Goal: Information Seeking & Learning: Compare options

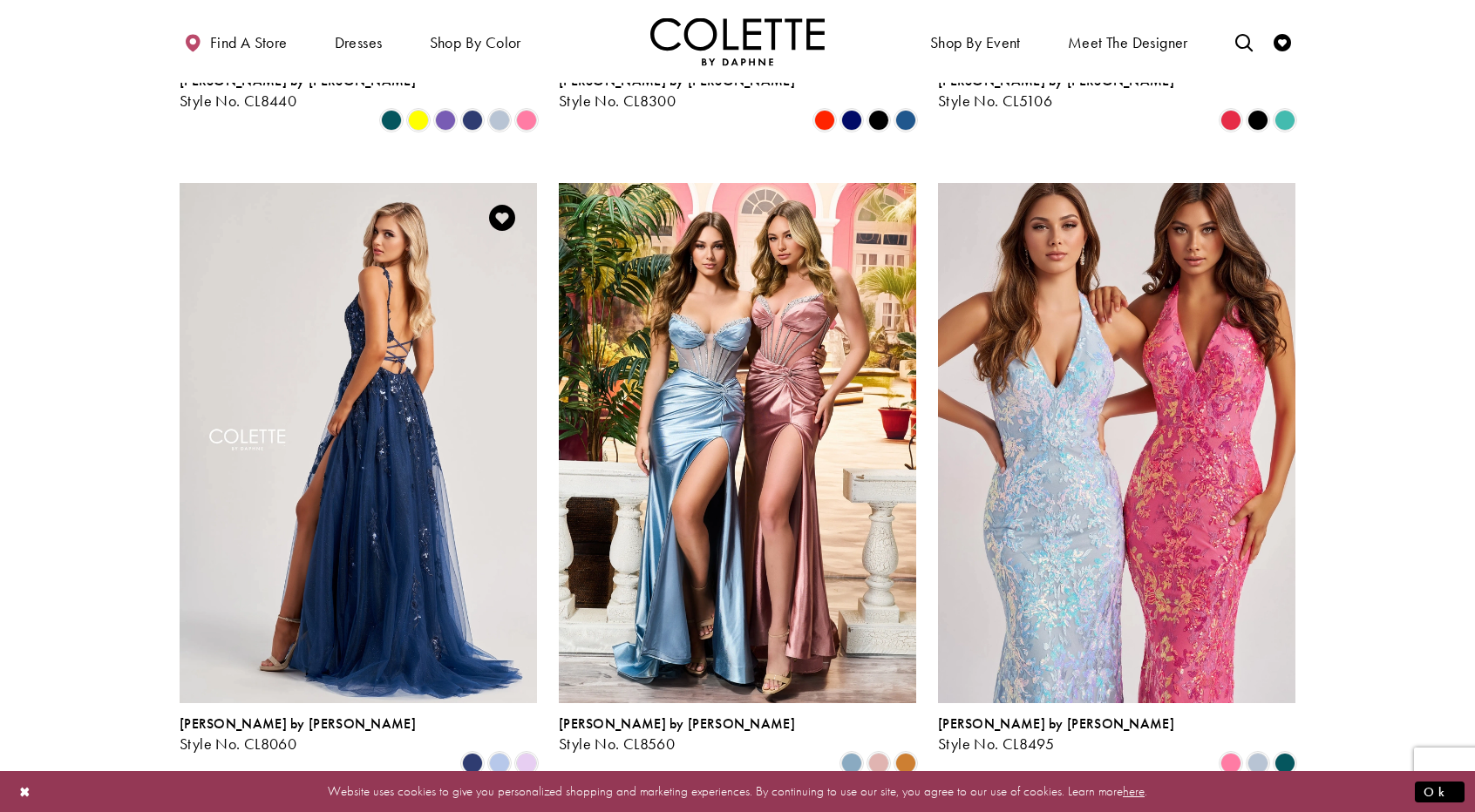
click at [472, 455] on img "Visit Colette by Daphne Style No. CL8060 Page" at bounding box center [358, 443] width 357 height 519
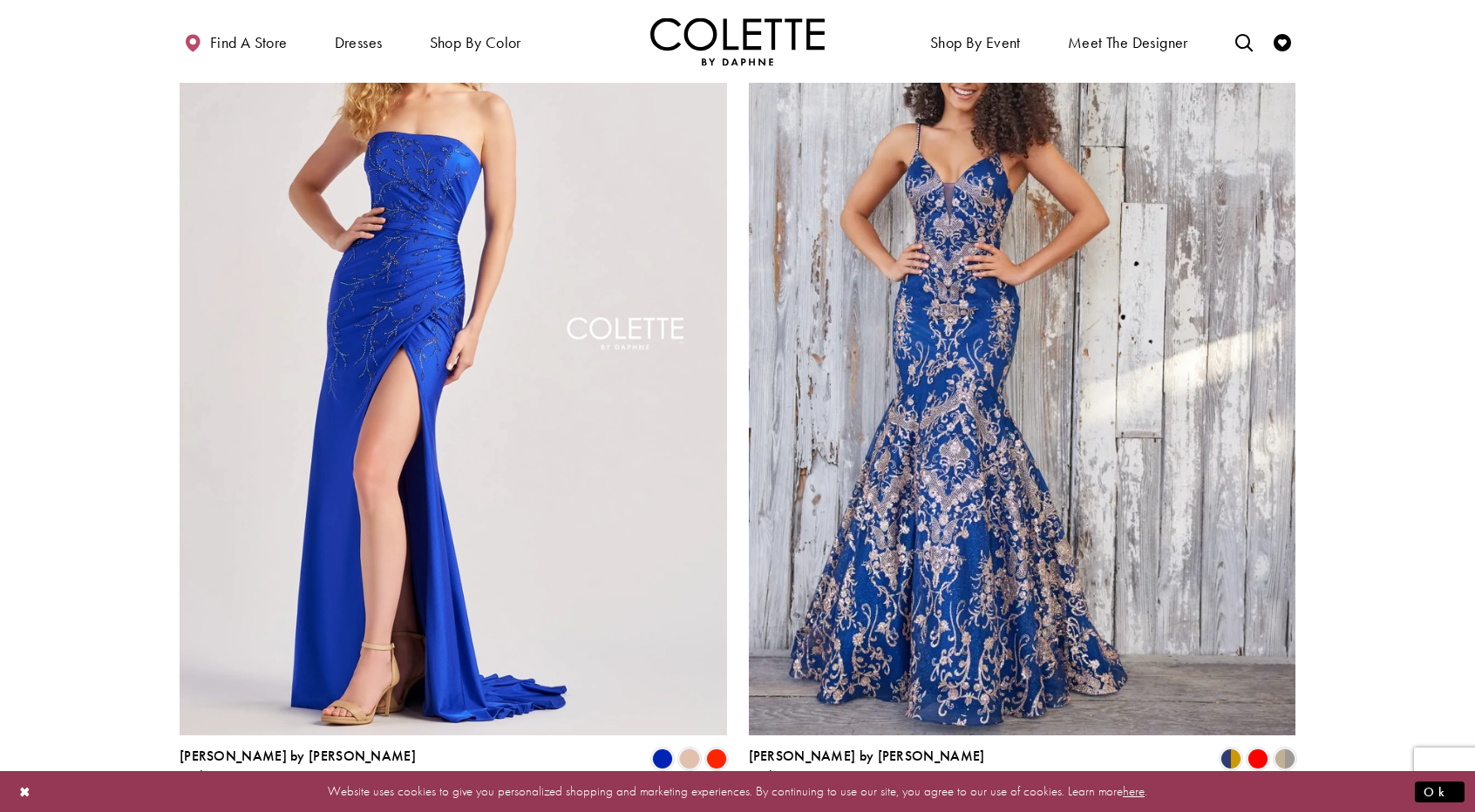
scroll to position [3136, 0]
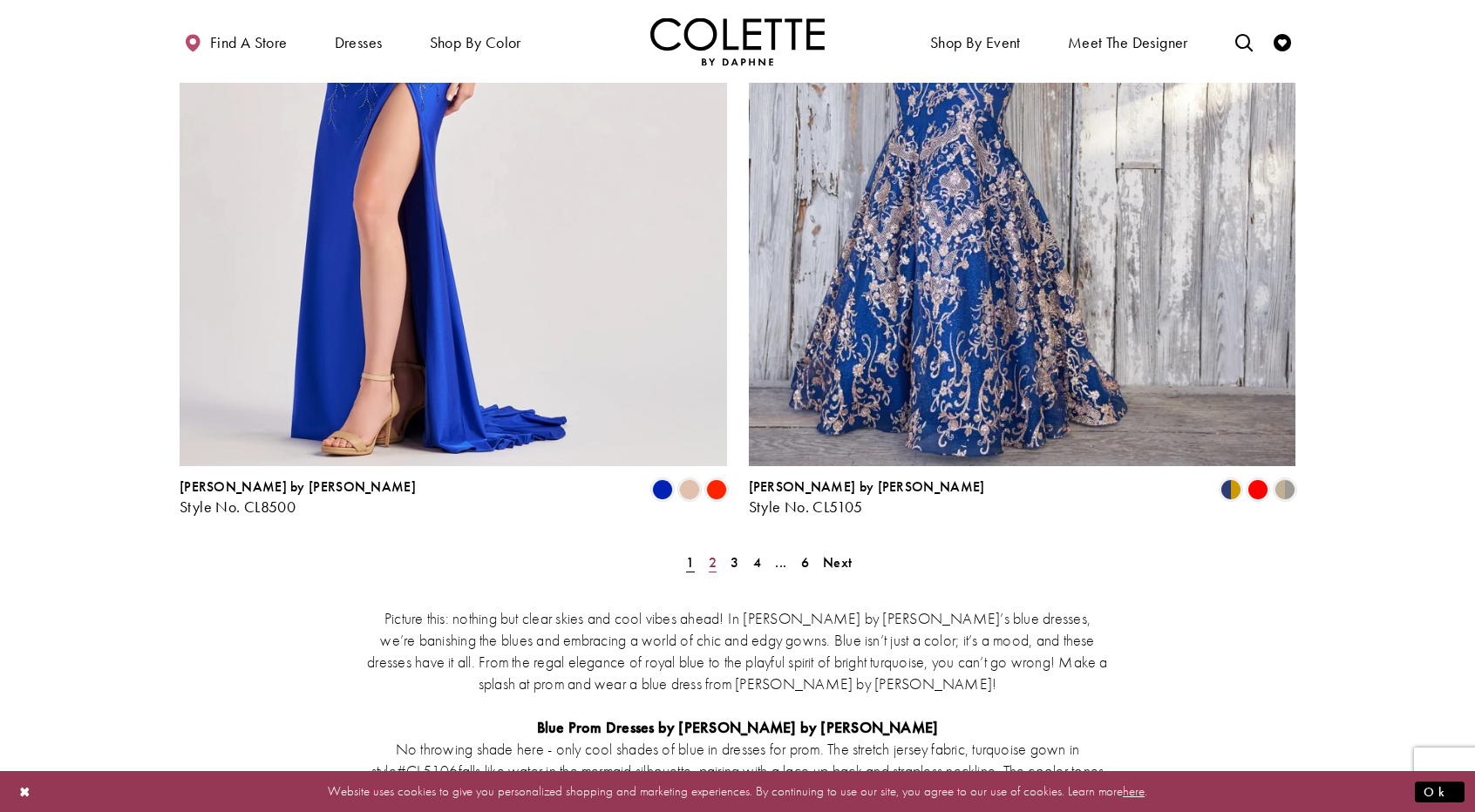
click at [714, 553] on span "2" at bounding box center [712, 562] width 8 height 19
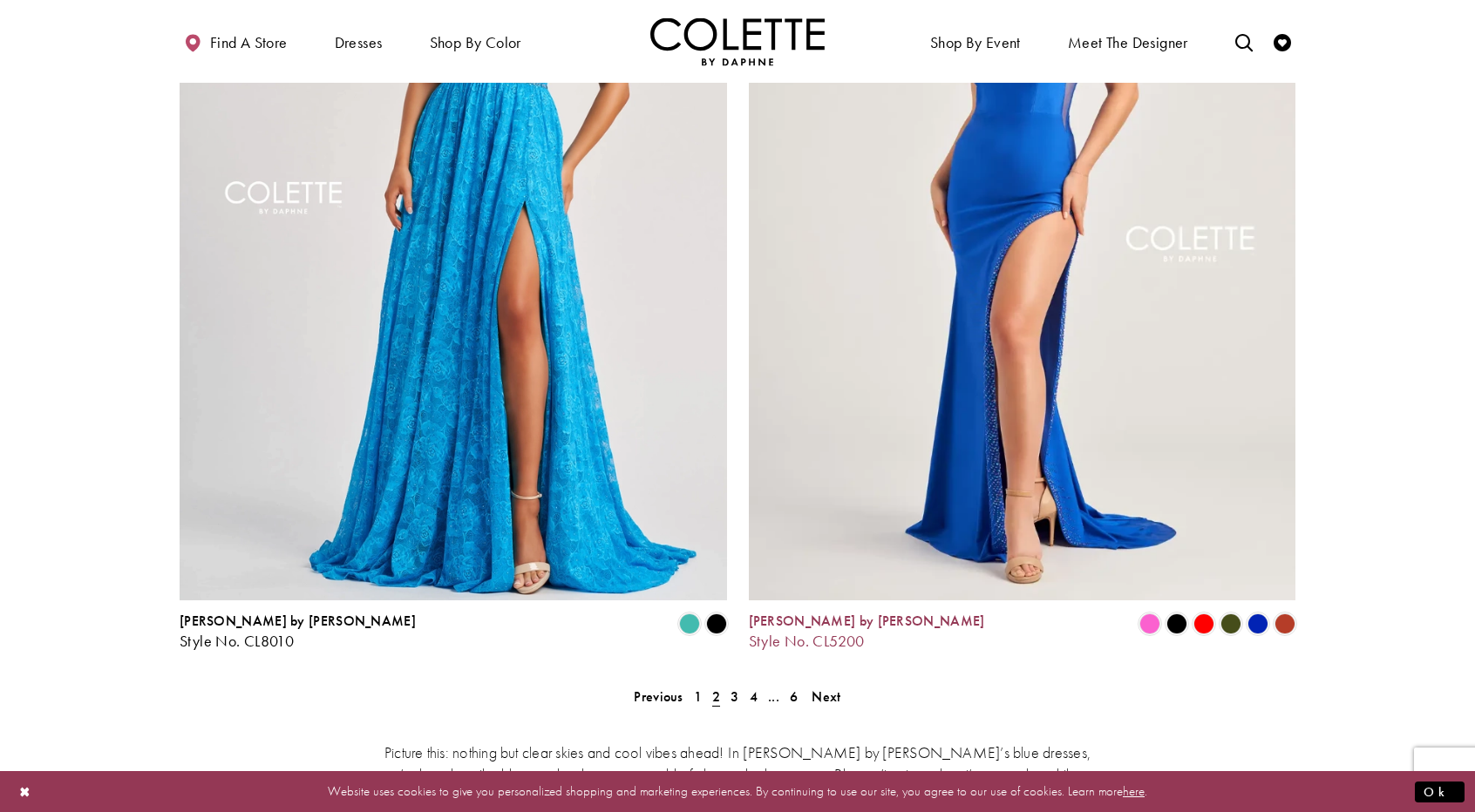
scroll to position [2882, 0]
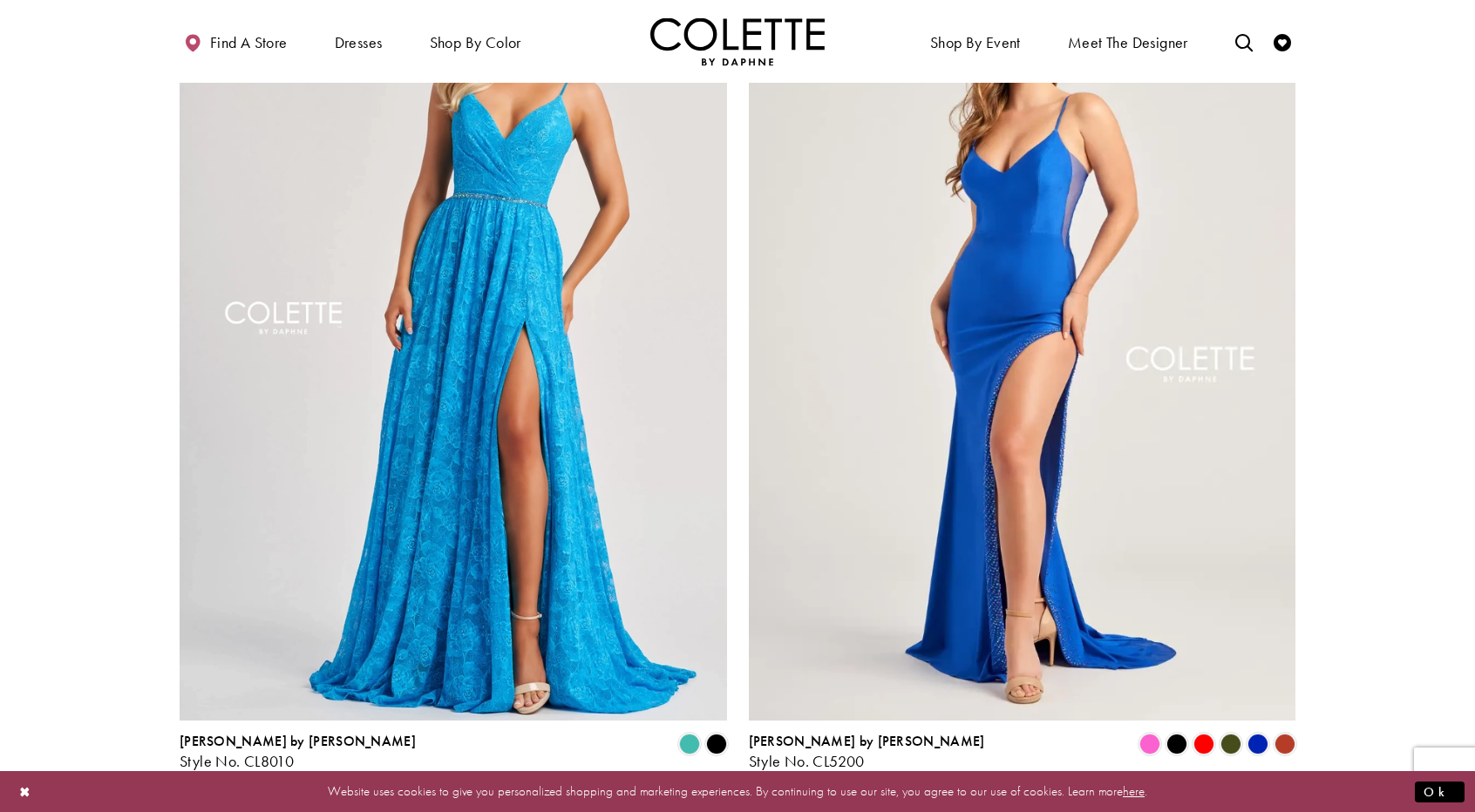
click at [732, 808] on span "3" at bounding box center [734, 816] width 8 height 19
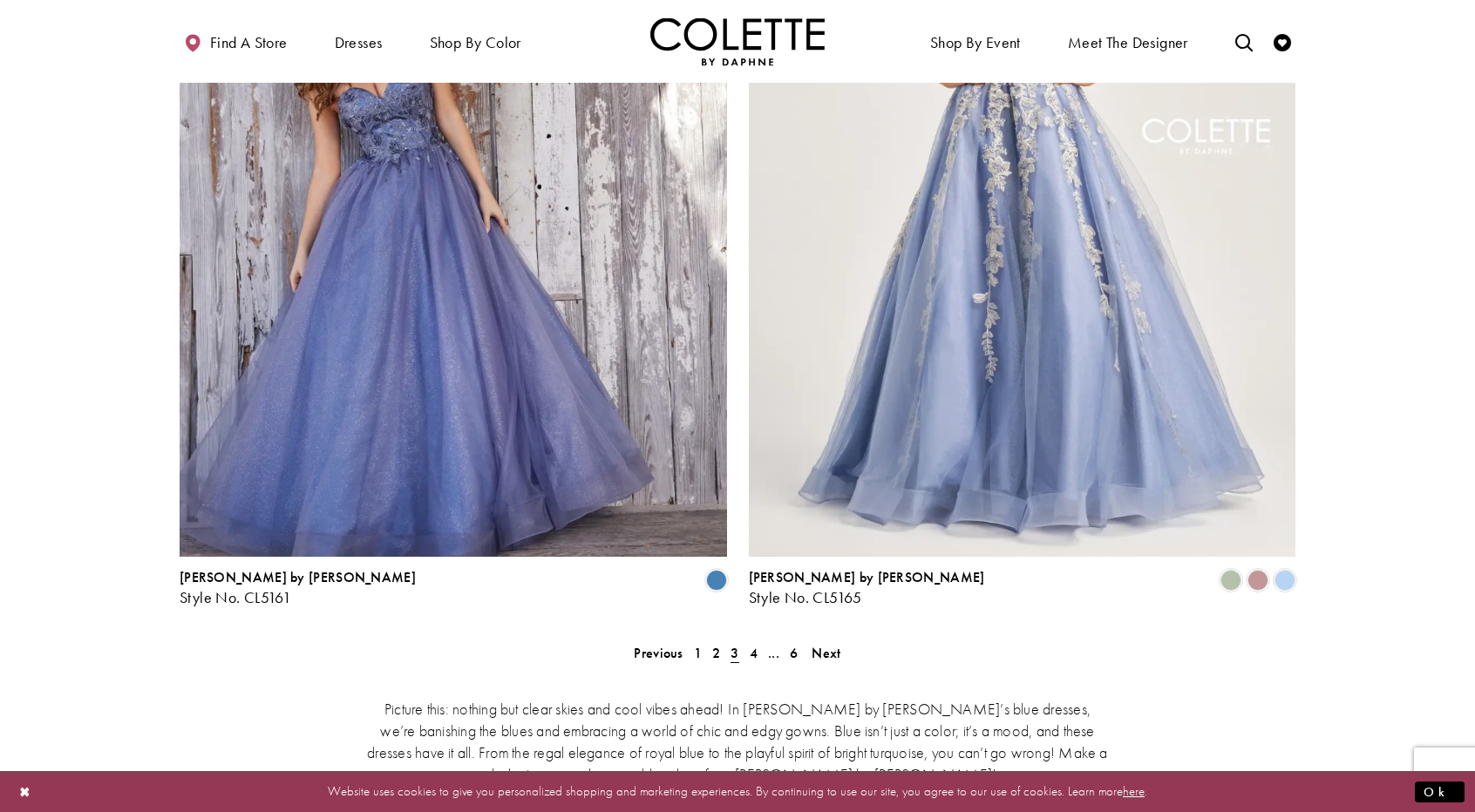
scroll to position [3144, 0]
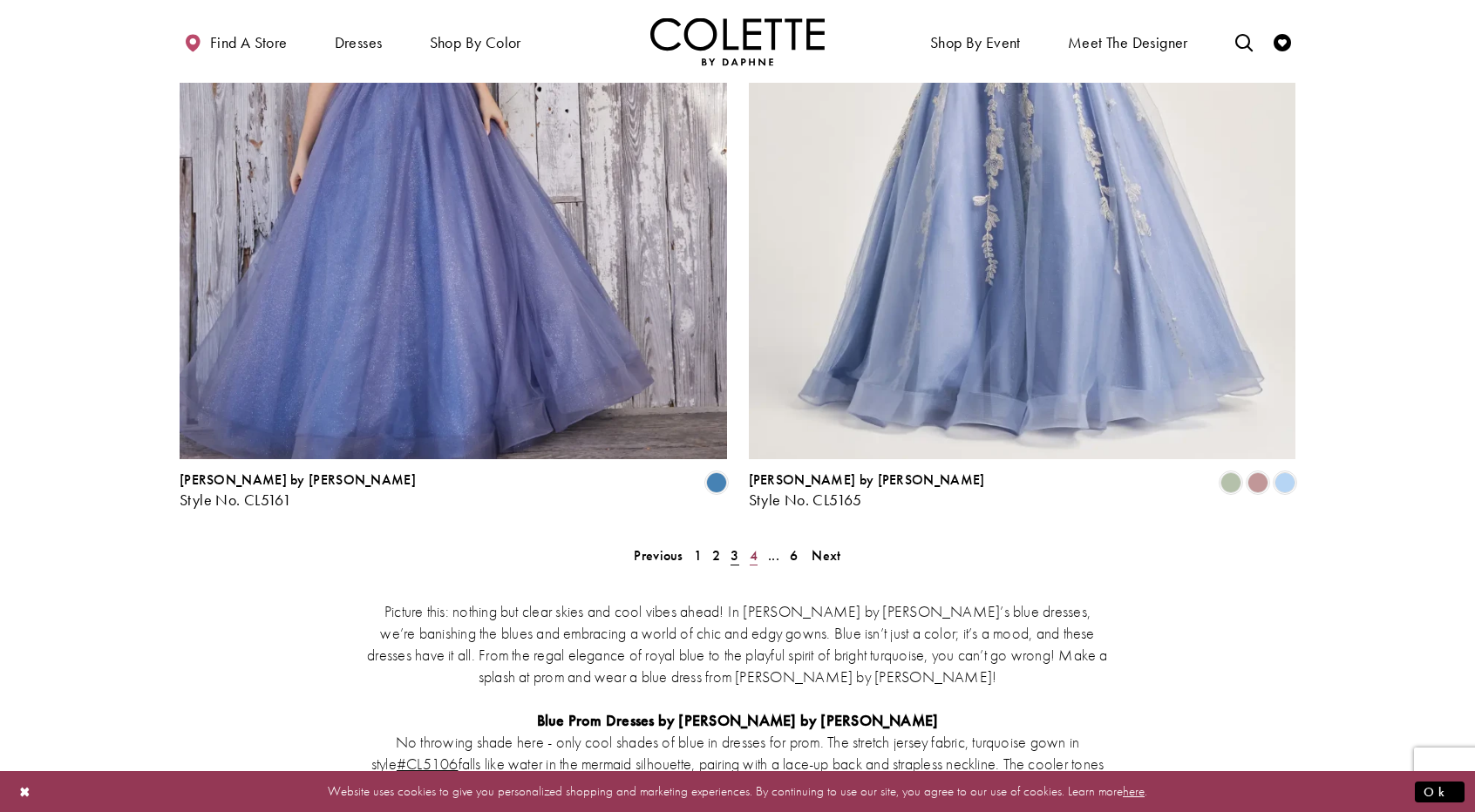
click at [751, 546] on span "4" at bounding box center [753, 555] width 8 height 19
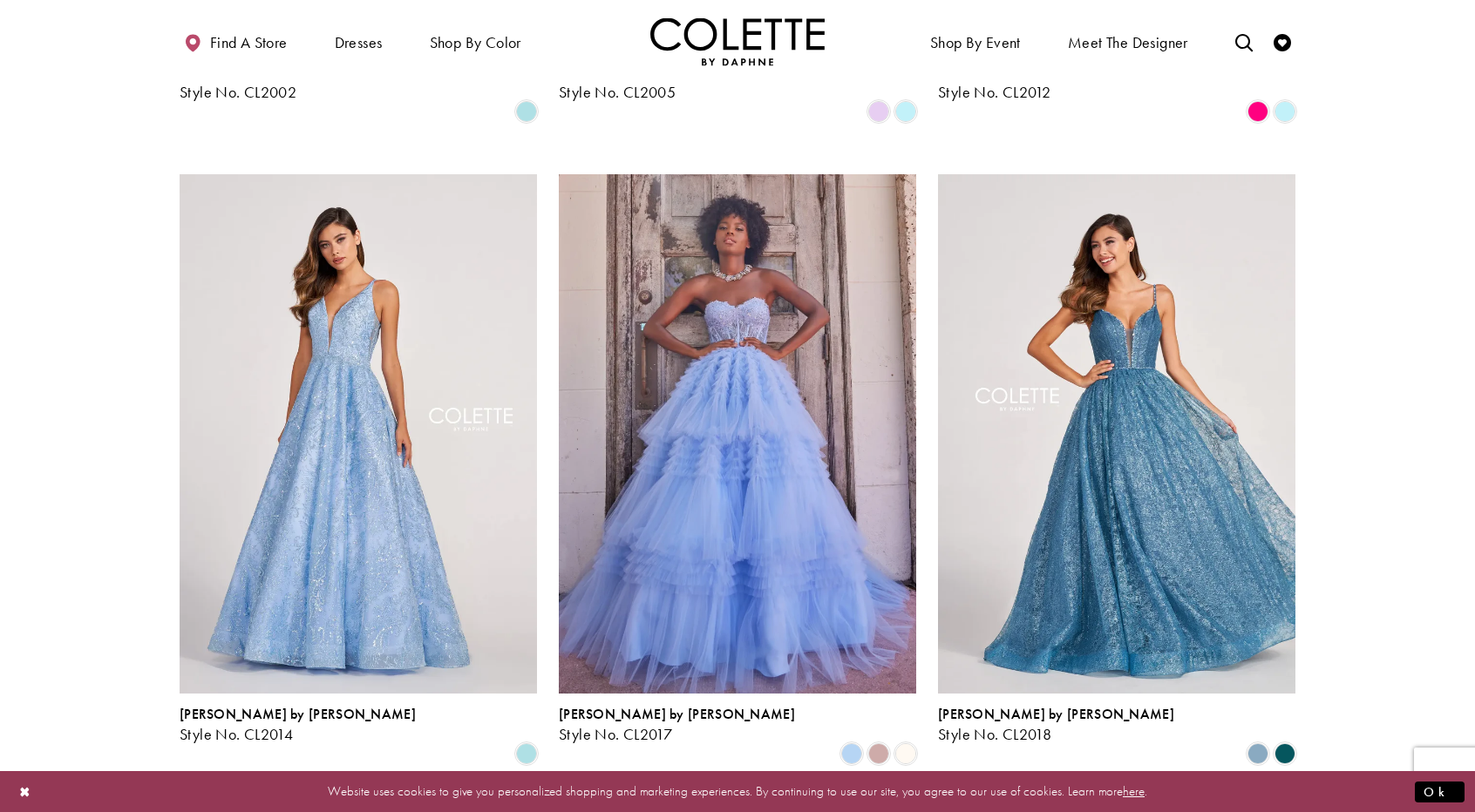
scroll to position [2011, 0]
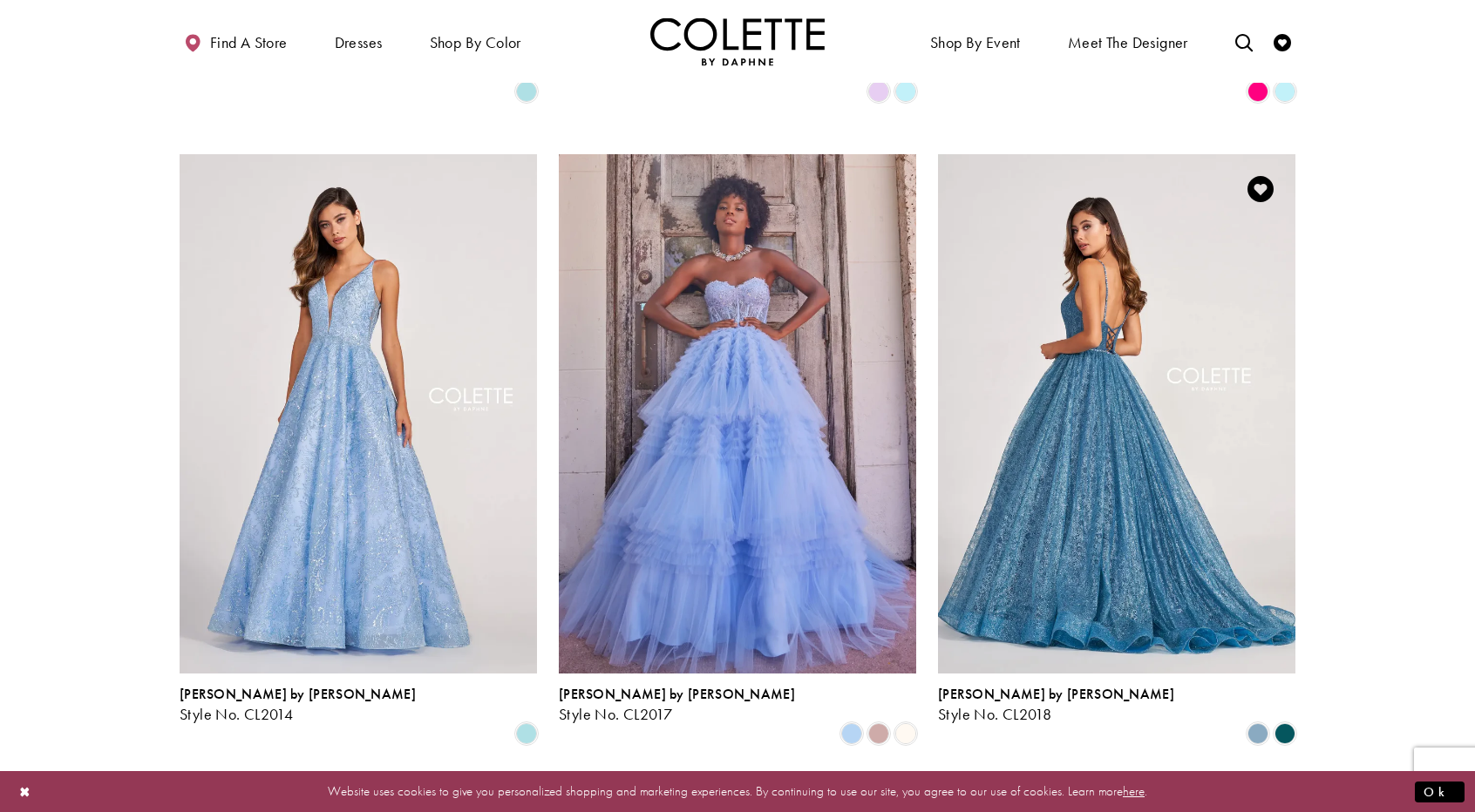
click at [1075, 367] on img "Visit Colette by Daphne Style No. CL2018 Page" at bounding box center [1116, 414] width 357 height 519
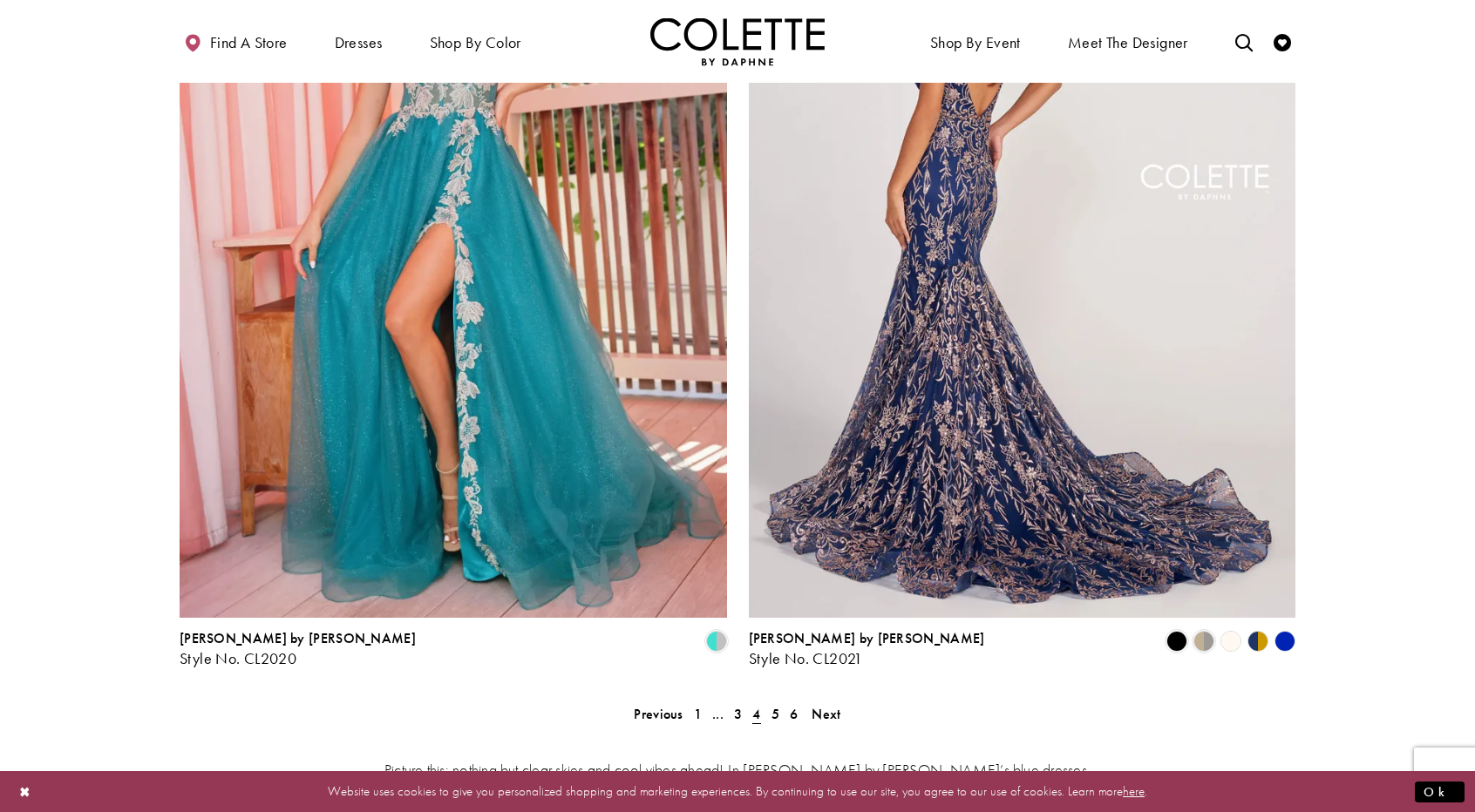
scroll to position [3144, 0]
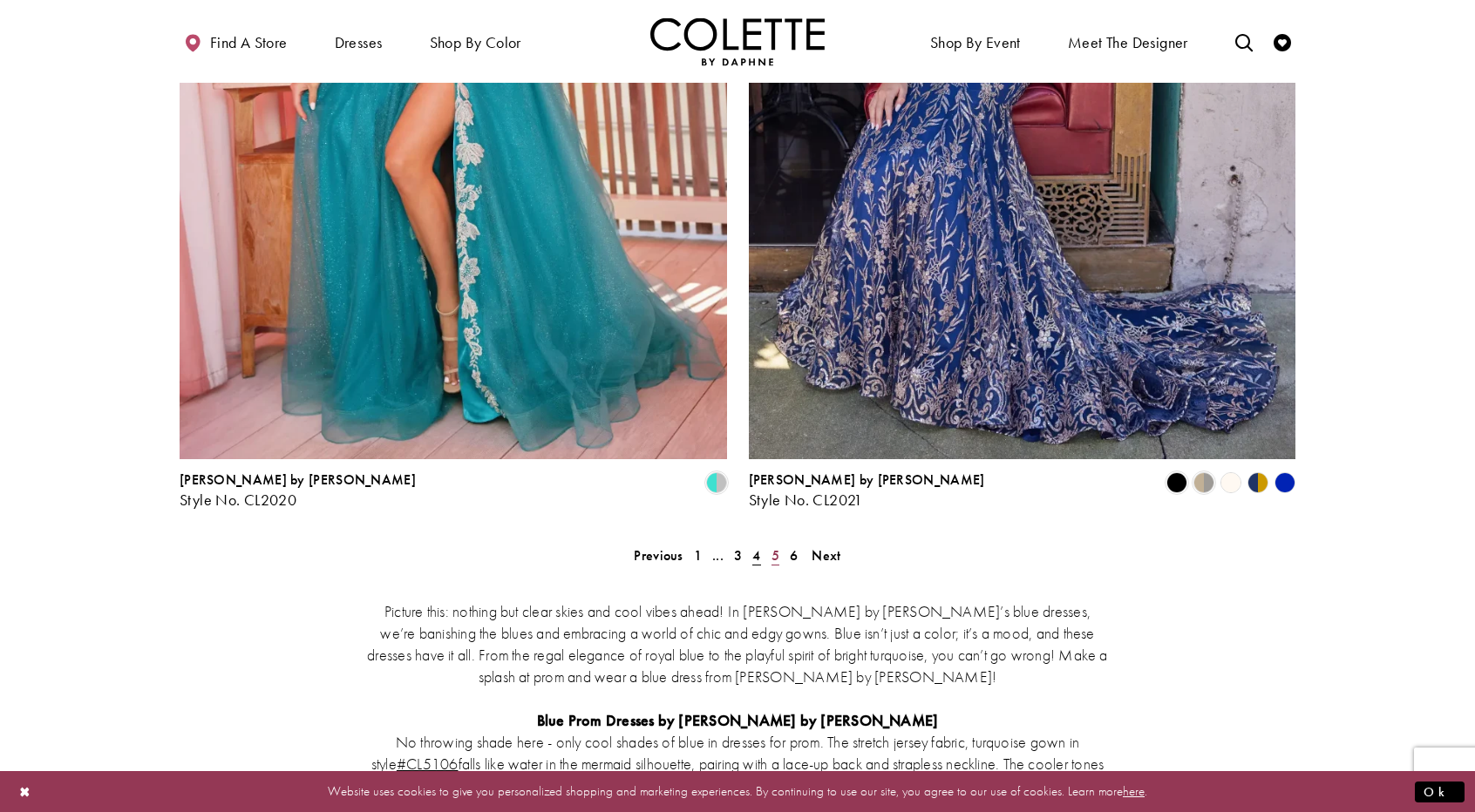
click at [779, 546] on span "5" at bounding box center [775, 555] width 8 height 19
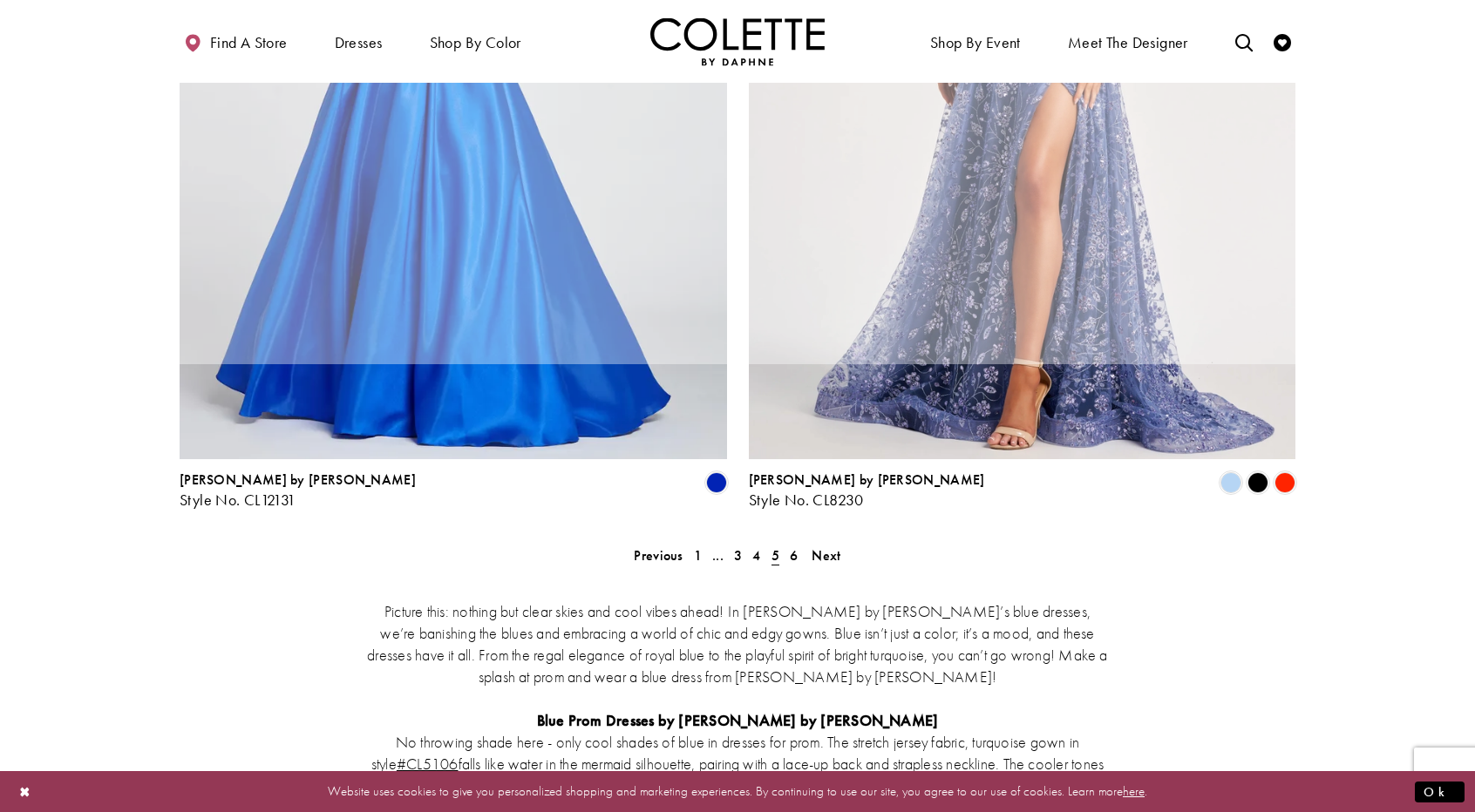
scroll to position [94, 0]
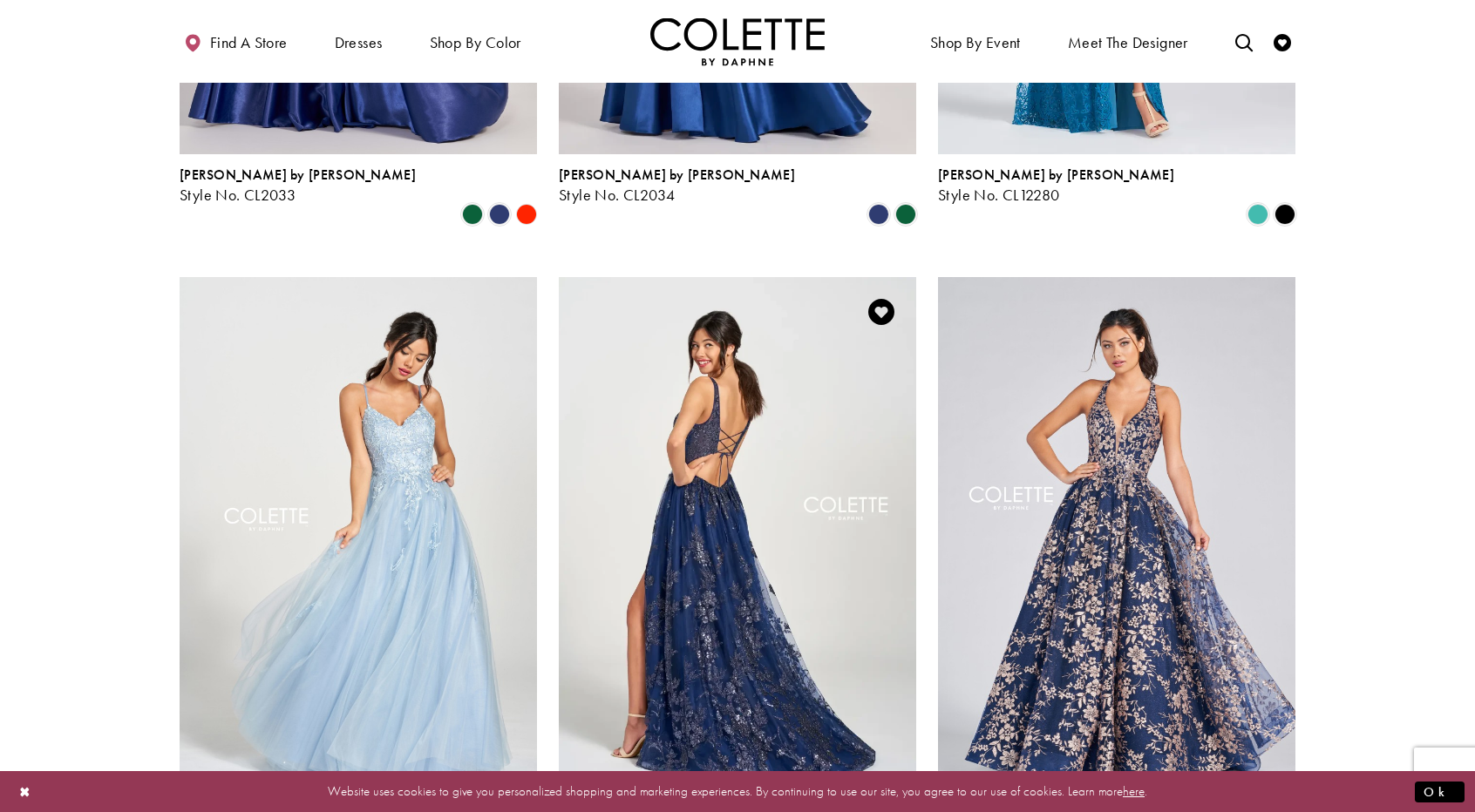
scroll to position [1924, 0]
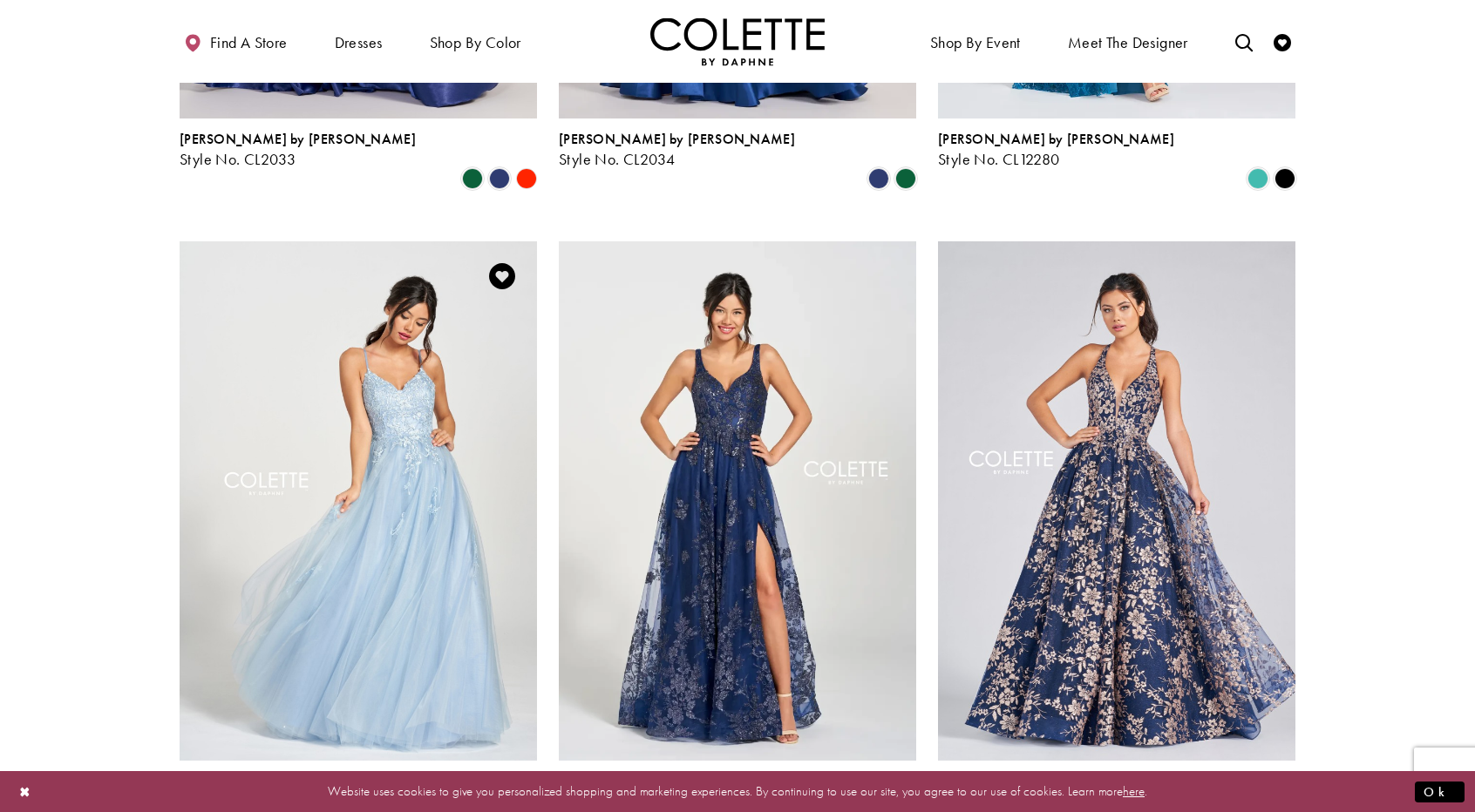
click at [406, 492] on img "Visit Colette by Daphne Style No. CL12212 Page" at bounding box center [358, 501] width 357 height 519
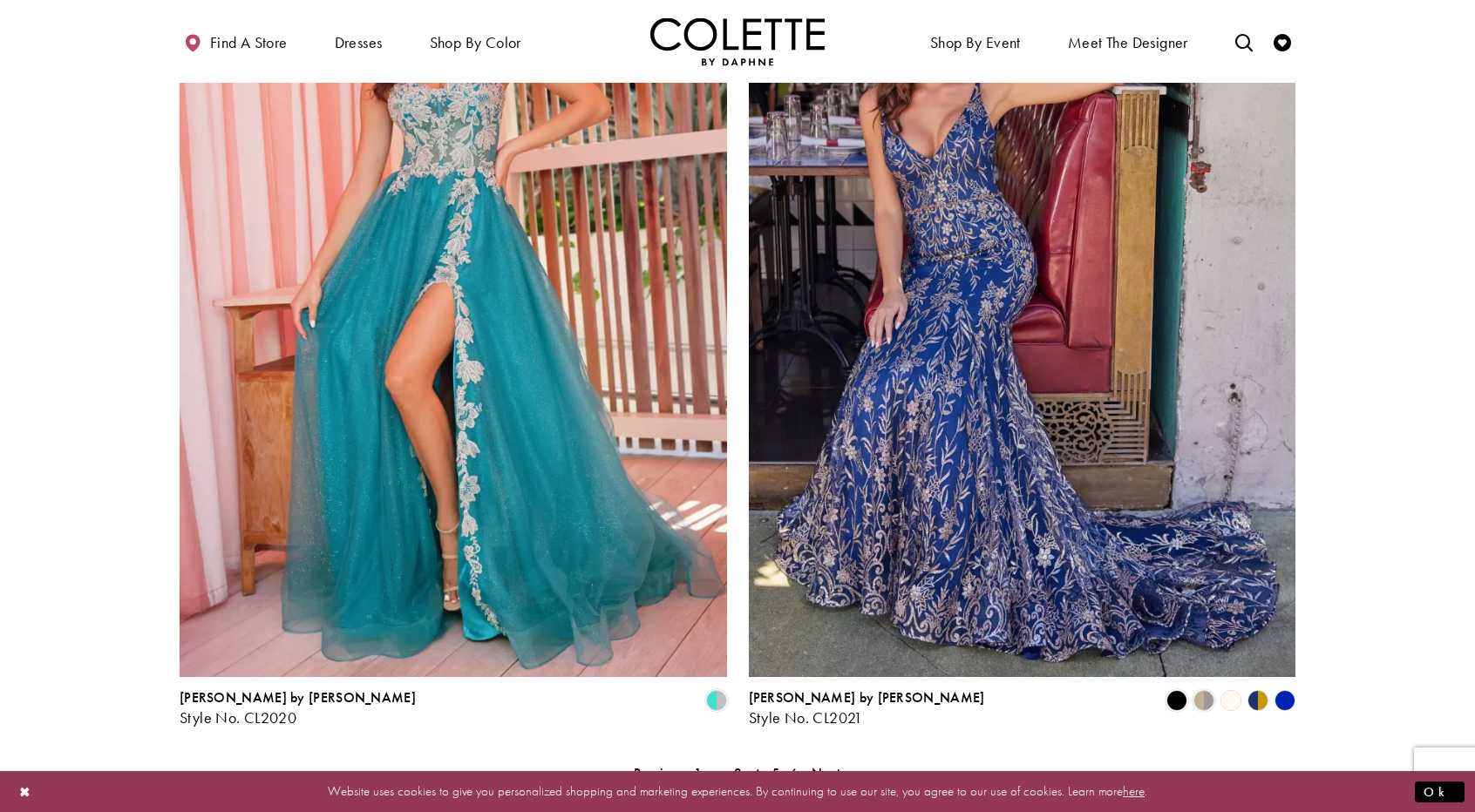
scroll to position [3144, 0]
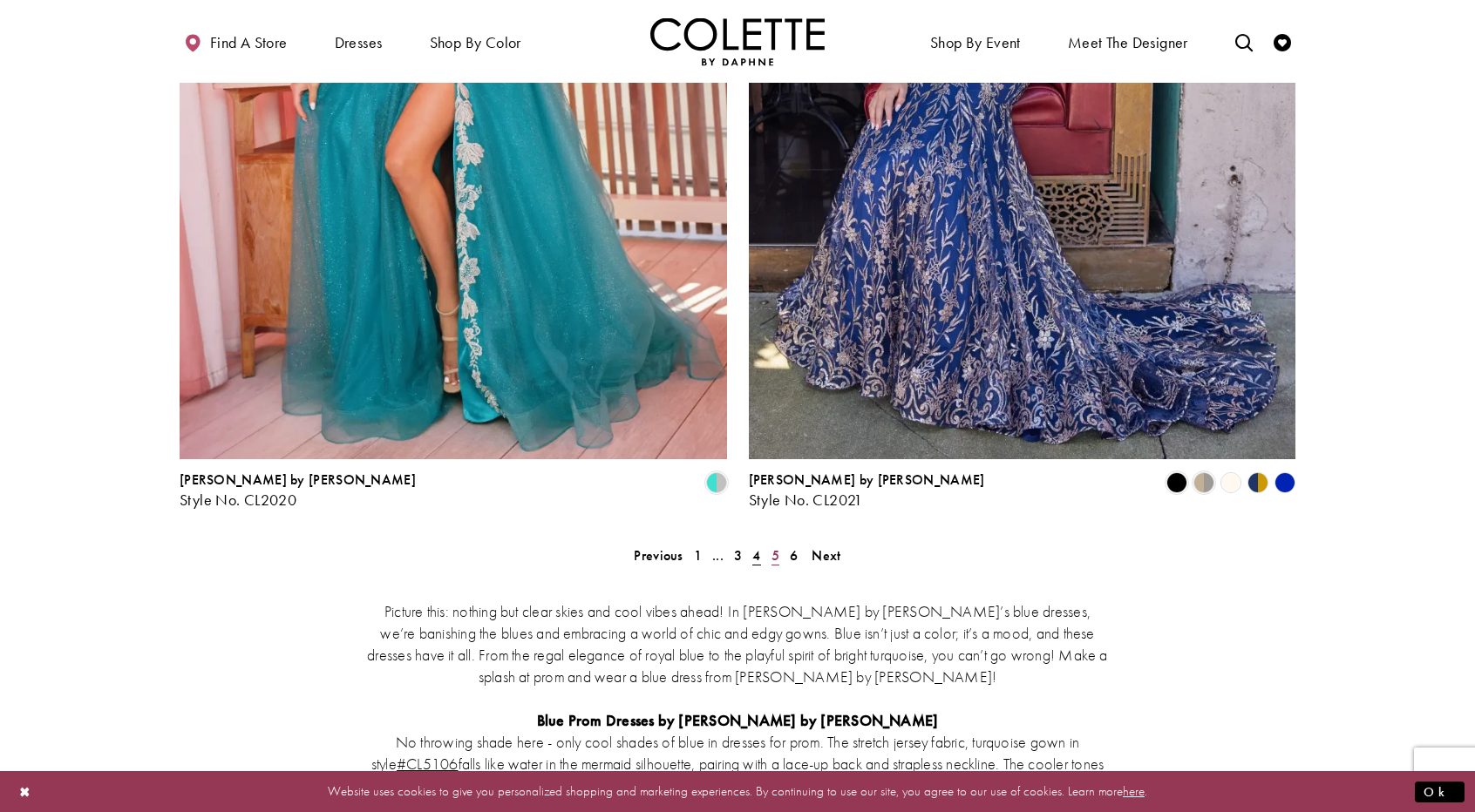
click at [780, 543] on link "5" at bounding box center [775, 555] width 19 height 26
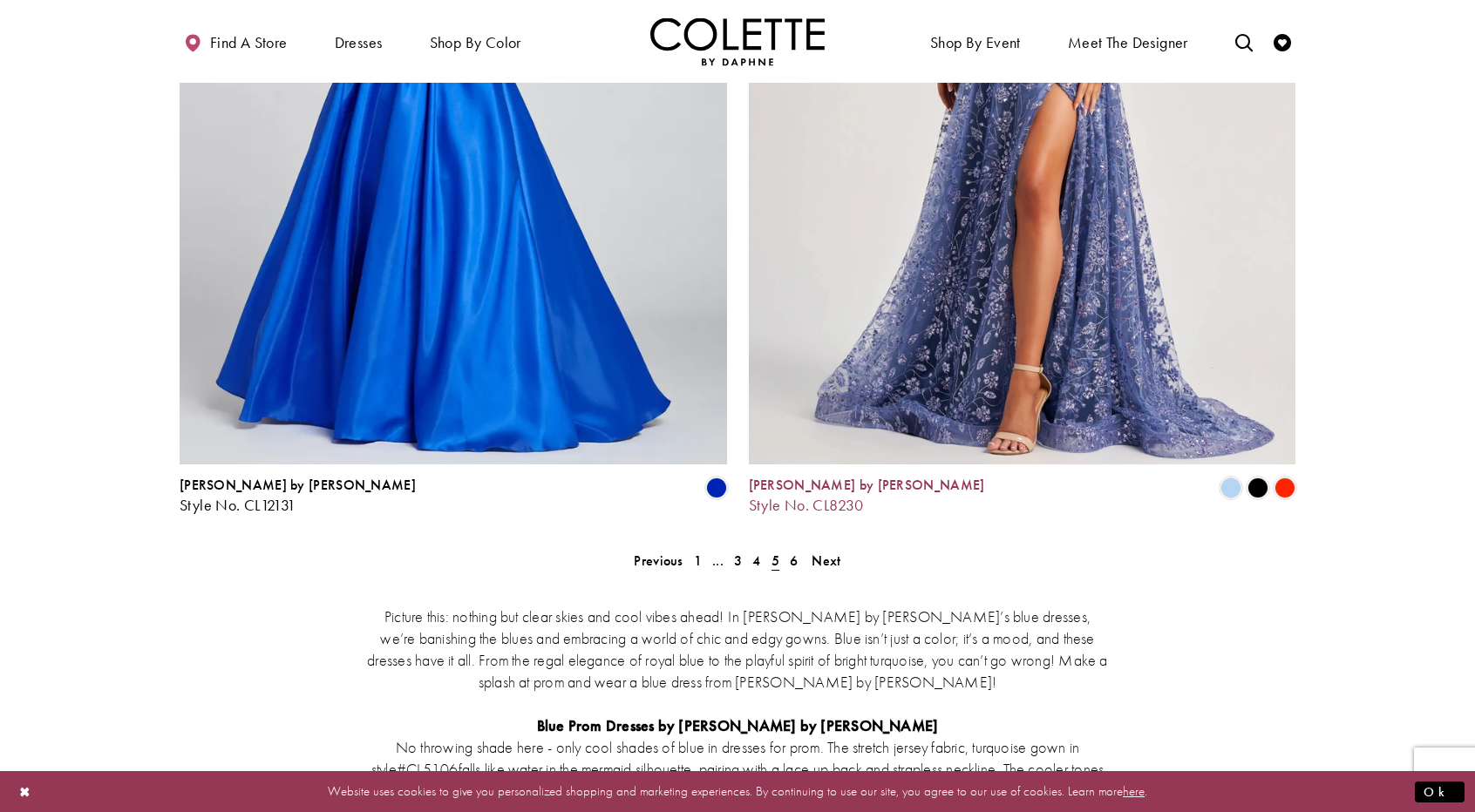
scroll to position [3053, 0]
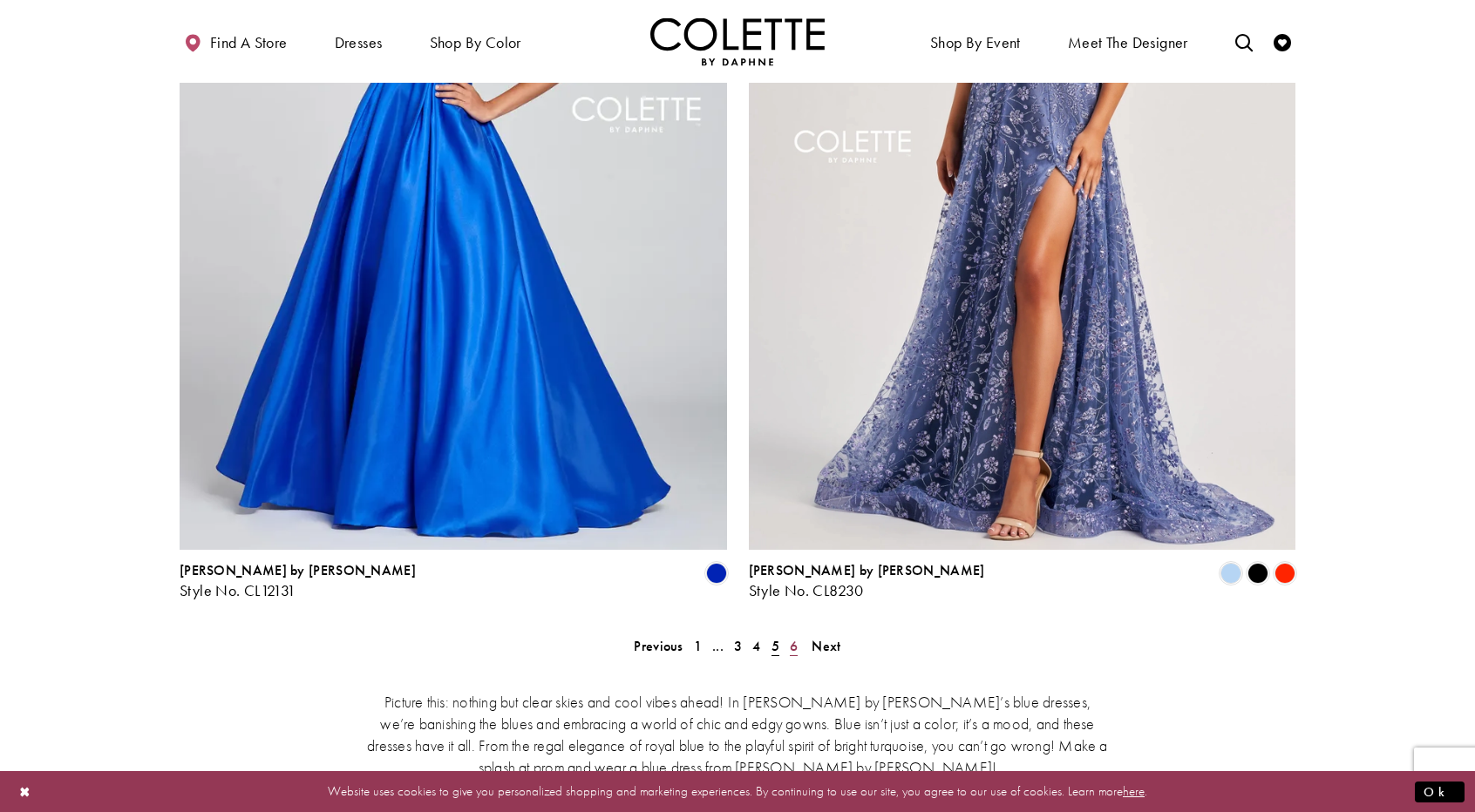
click at [793, 637] on span "6" at bounding box center [793, 646] width 8 height 19
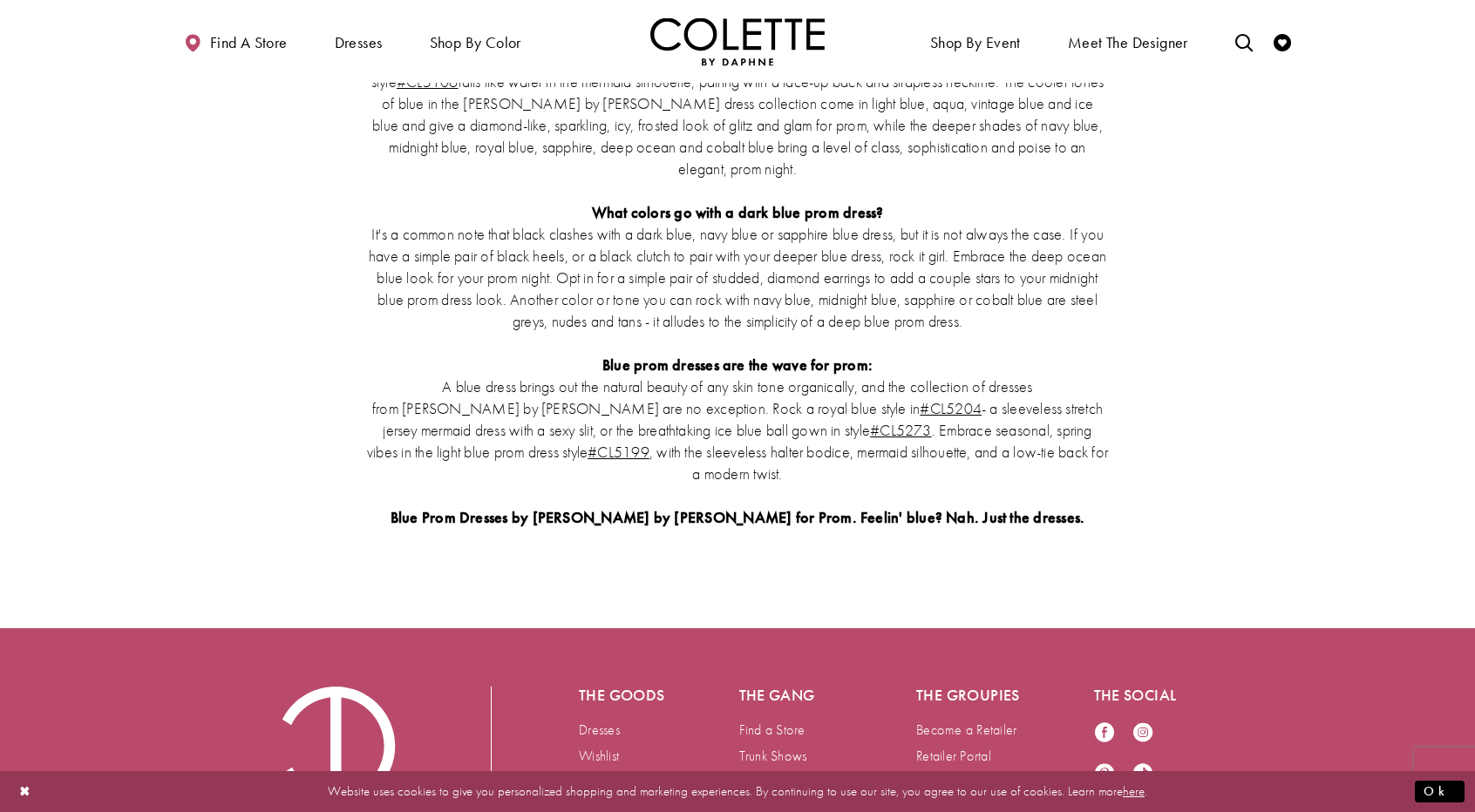
scroll to position [2318, 0]
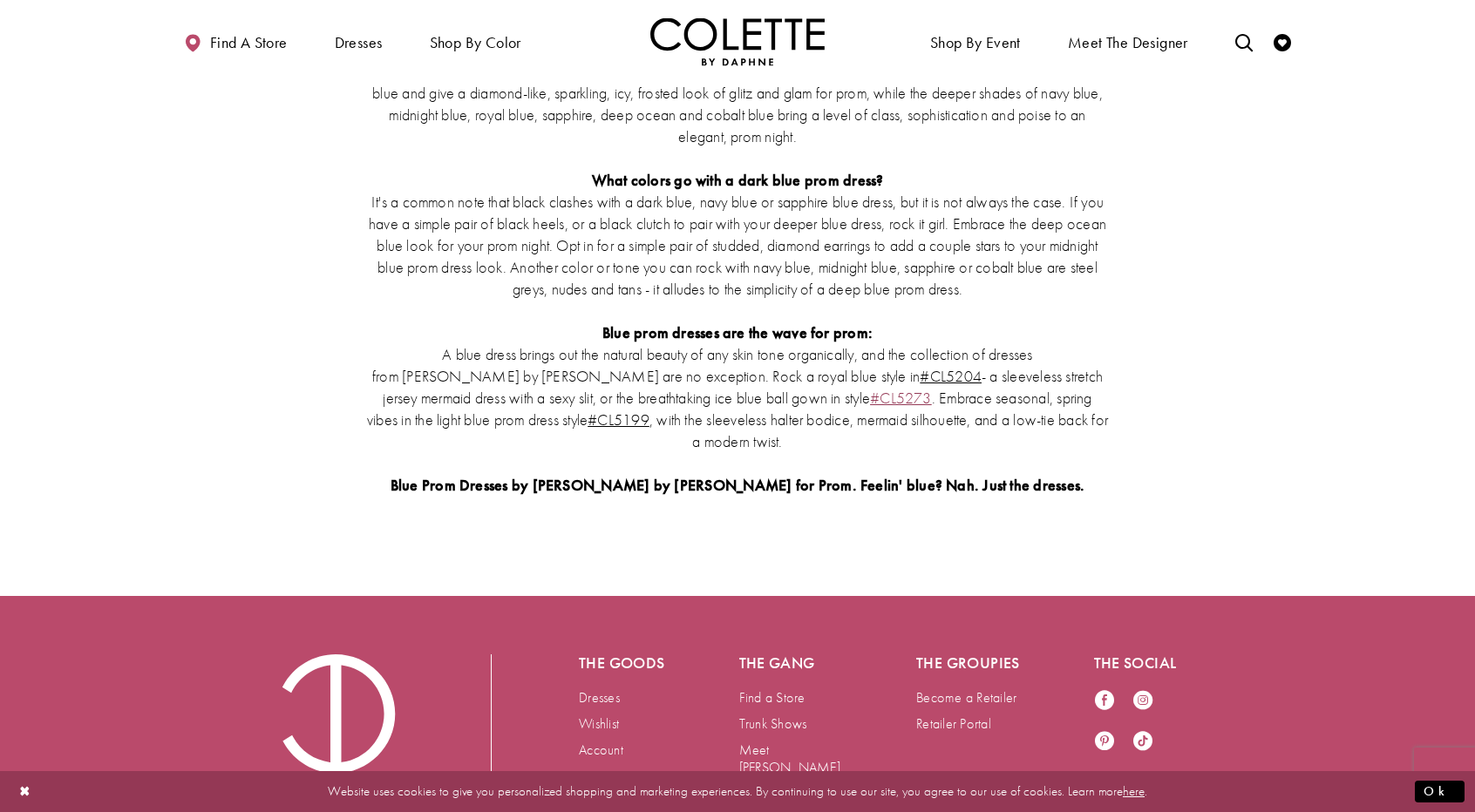
click at [870, 388] on link "#CL5273" at bounding box center [901, 398] width 62 height 20
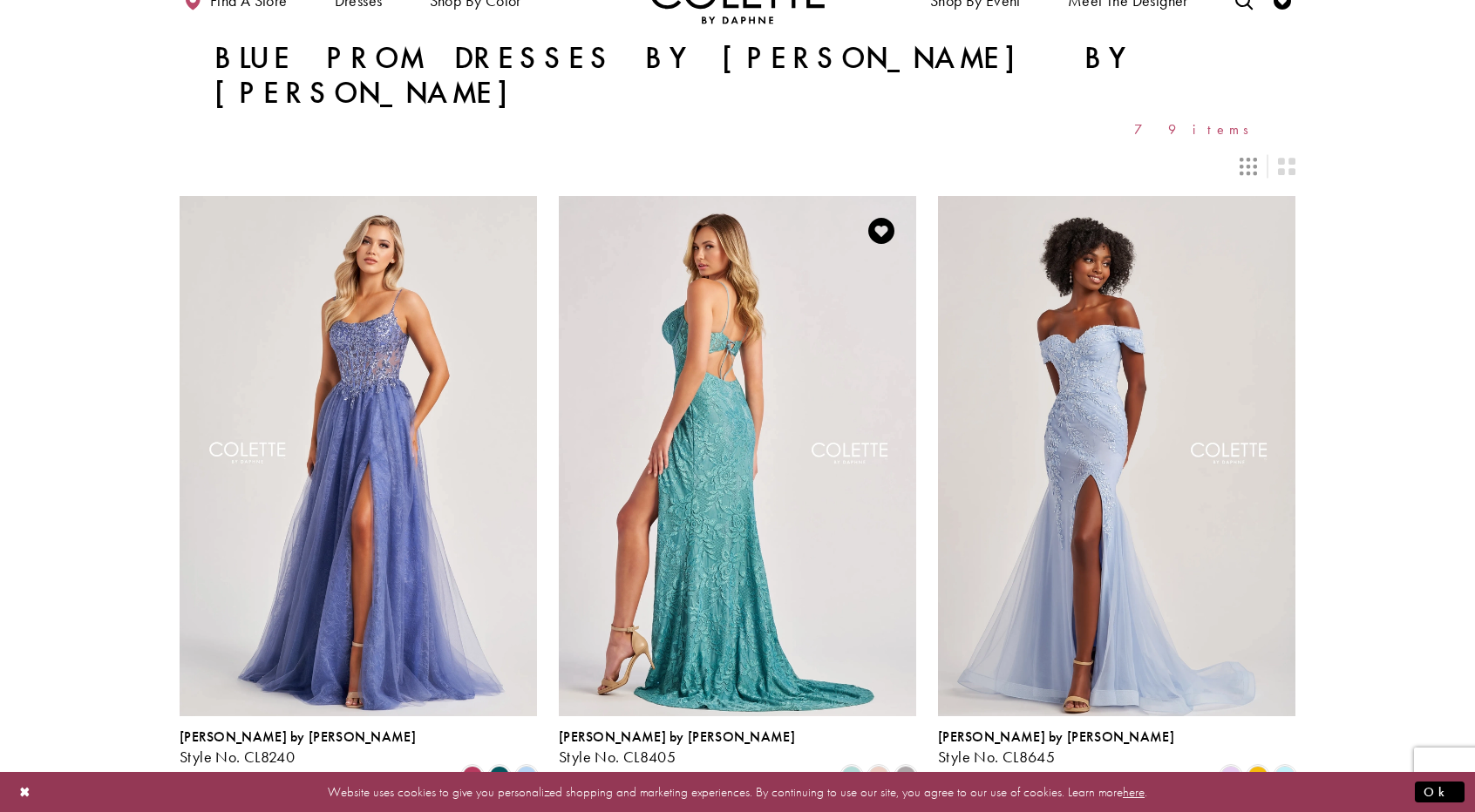
scroll to position [0, 0]
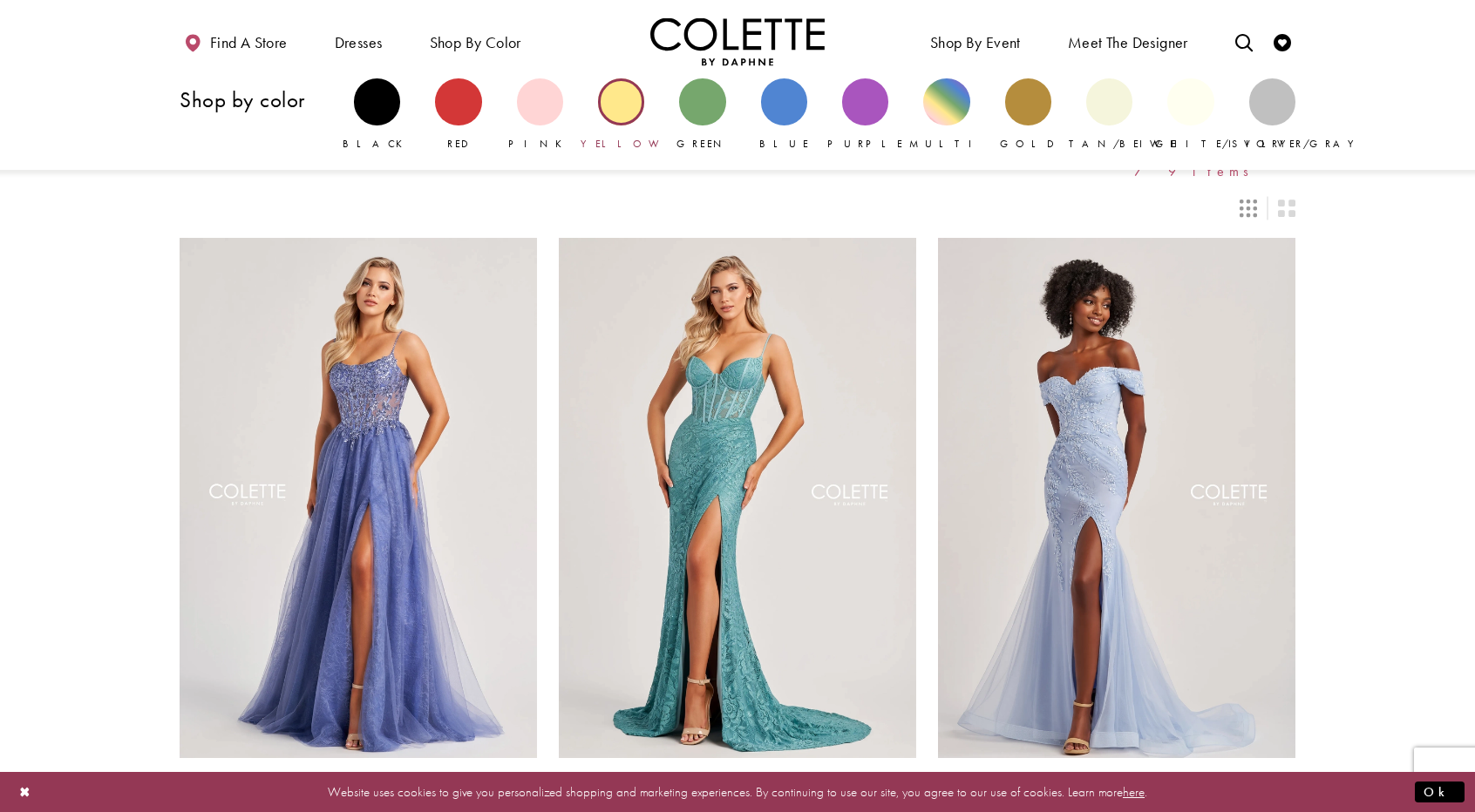
click at [625, 98] on div "Primary block" at bounding box center [621, 102] width 46 height 46
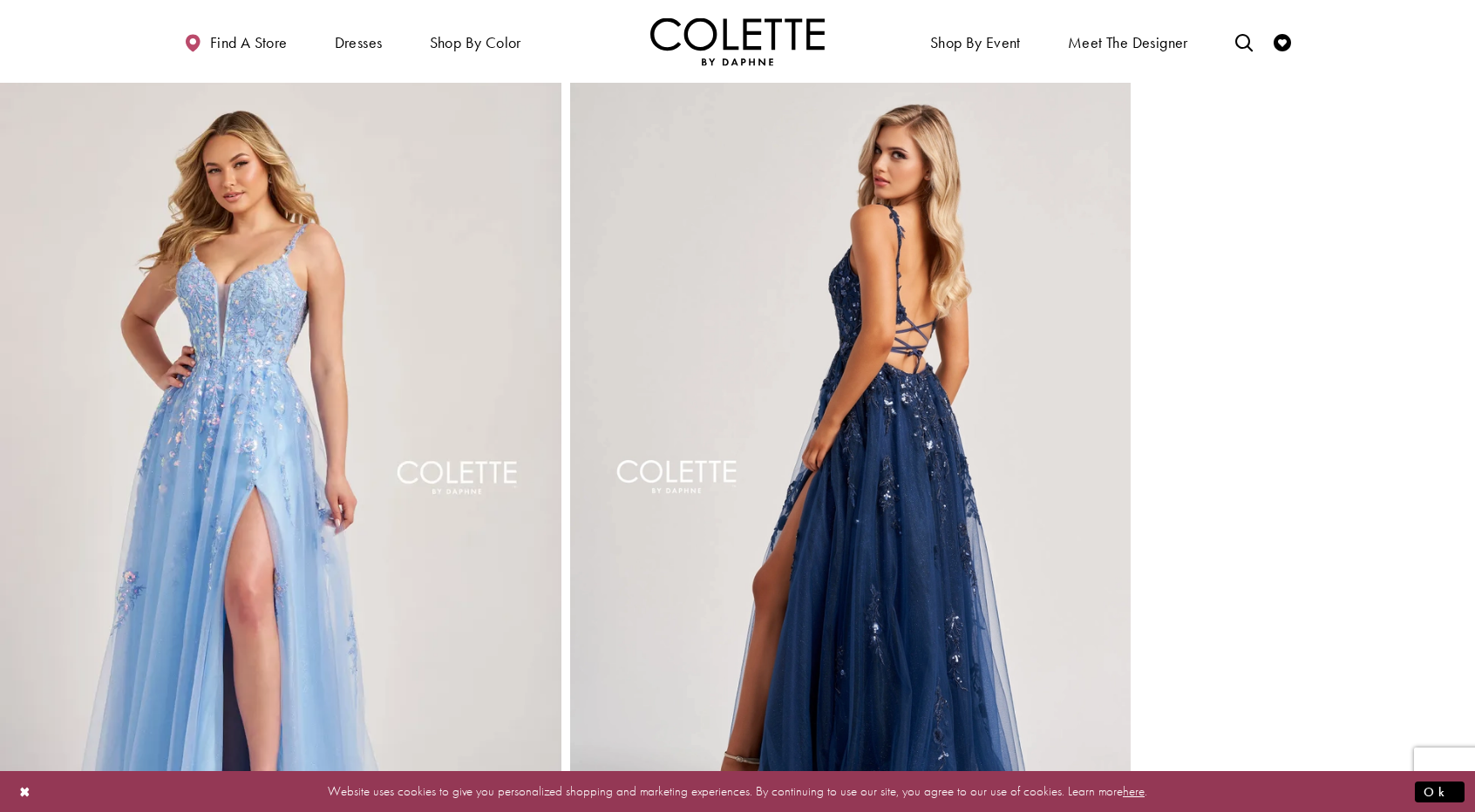
scroll to position [958, 0]
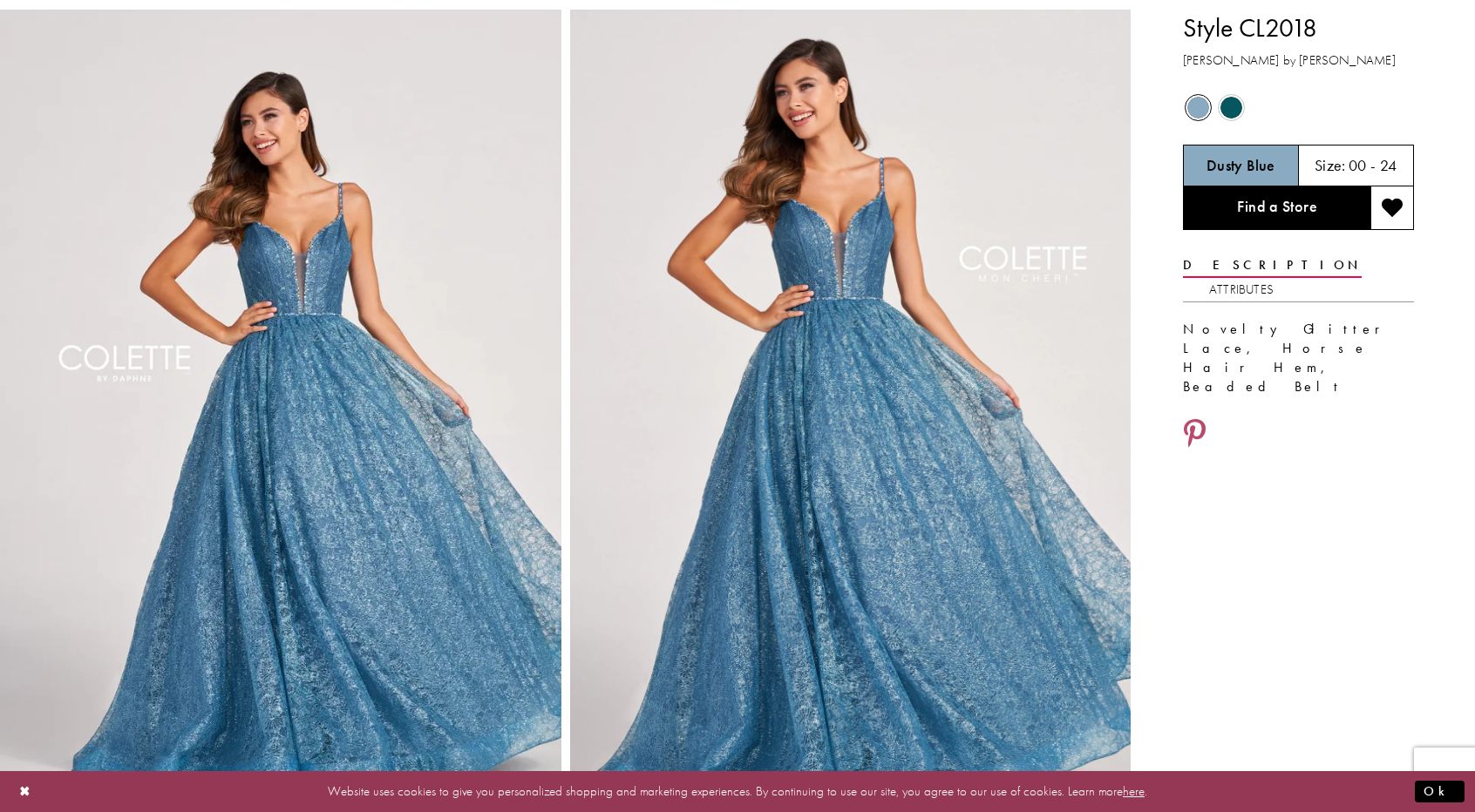
scroll to position [87, 0]
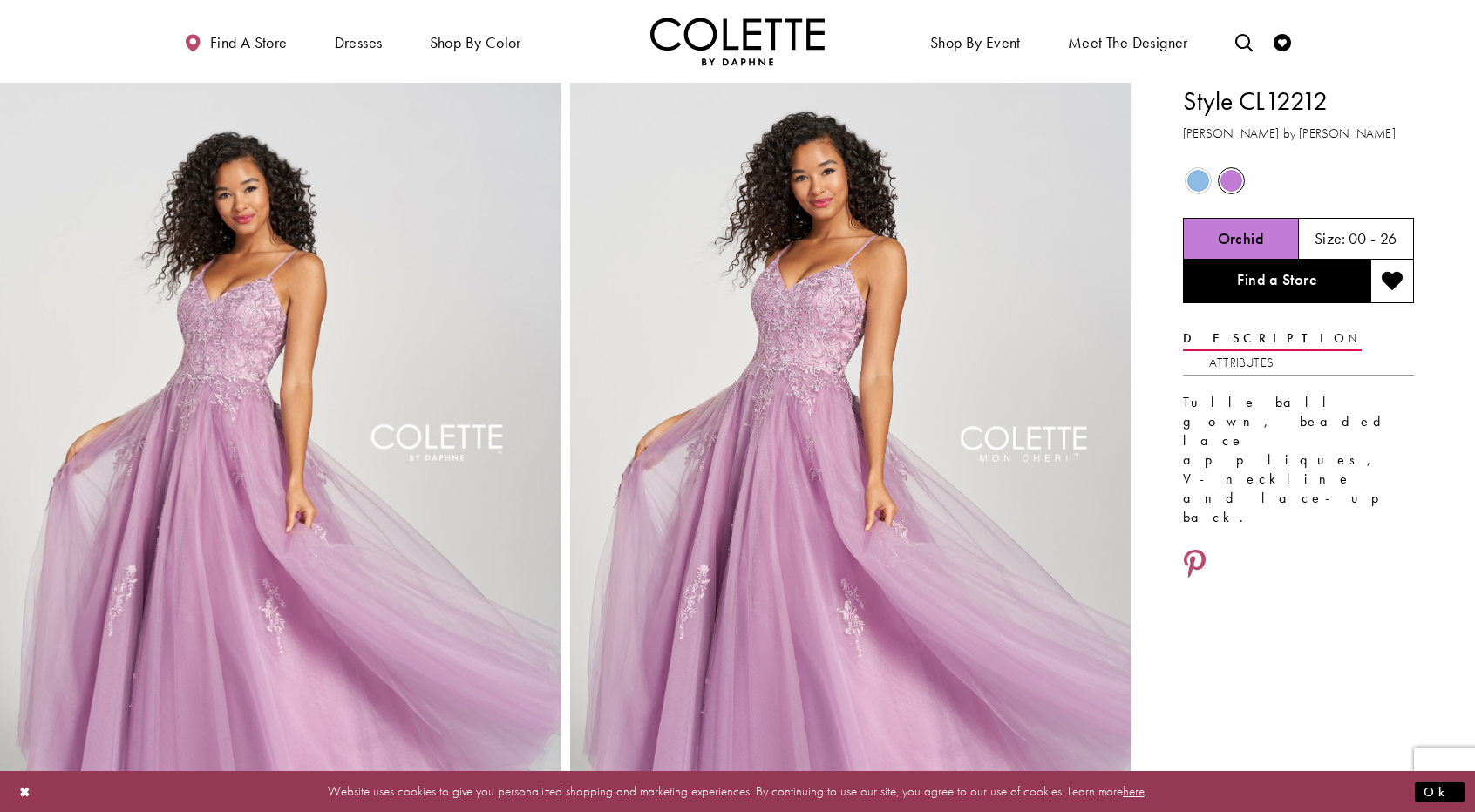
click at [1201, 186] on span "Product color controls state depends on size chosen" at bounding box center [1198, 181] width 22 height 22
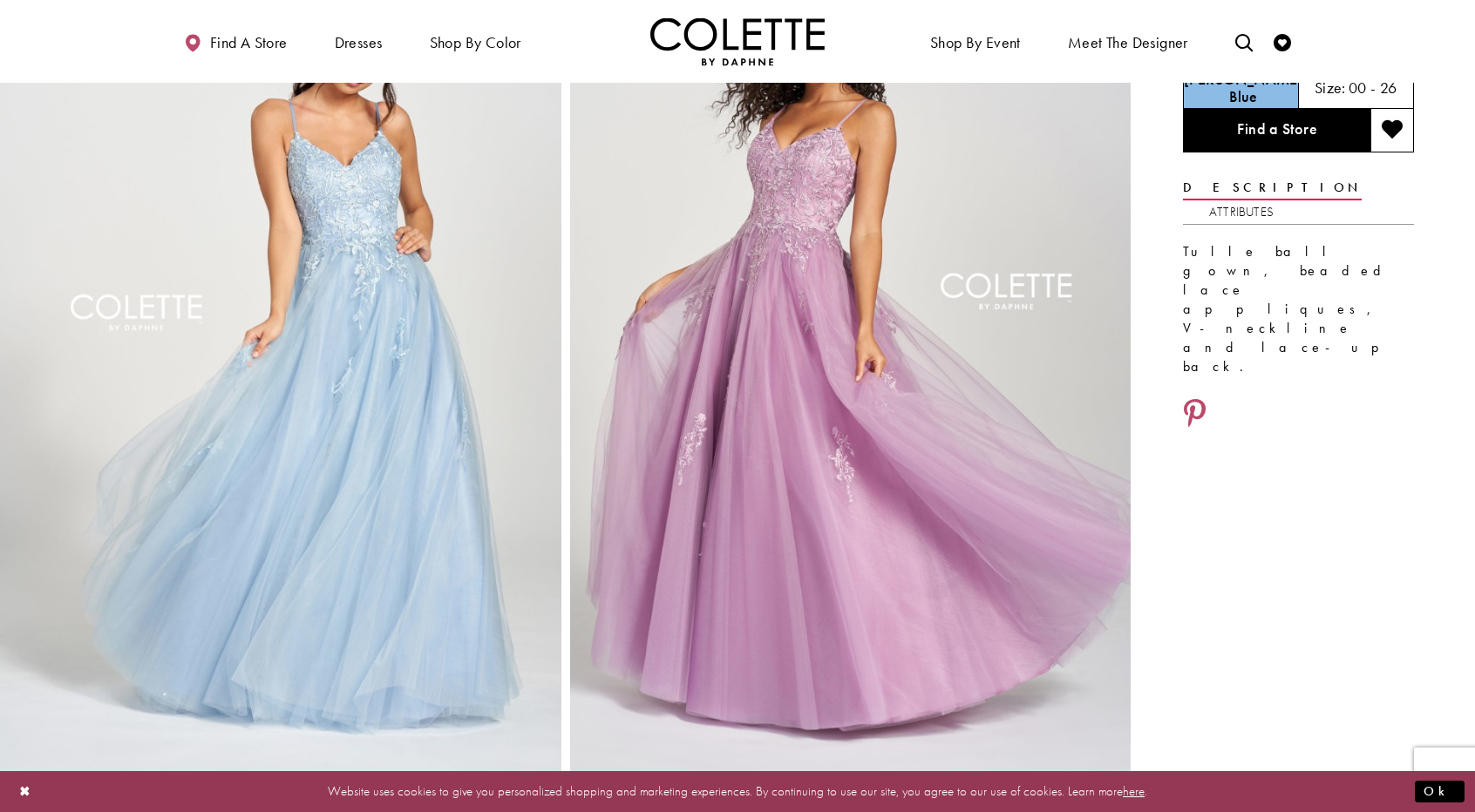
scroll to position [174, 0]
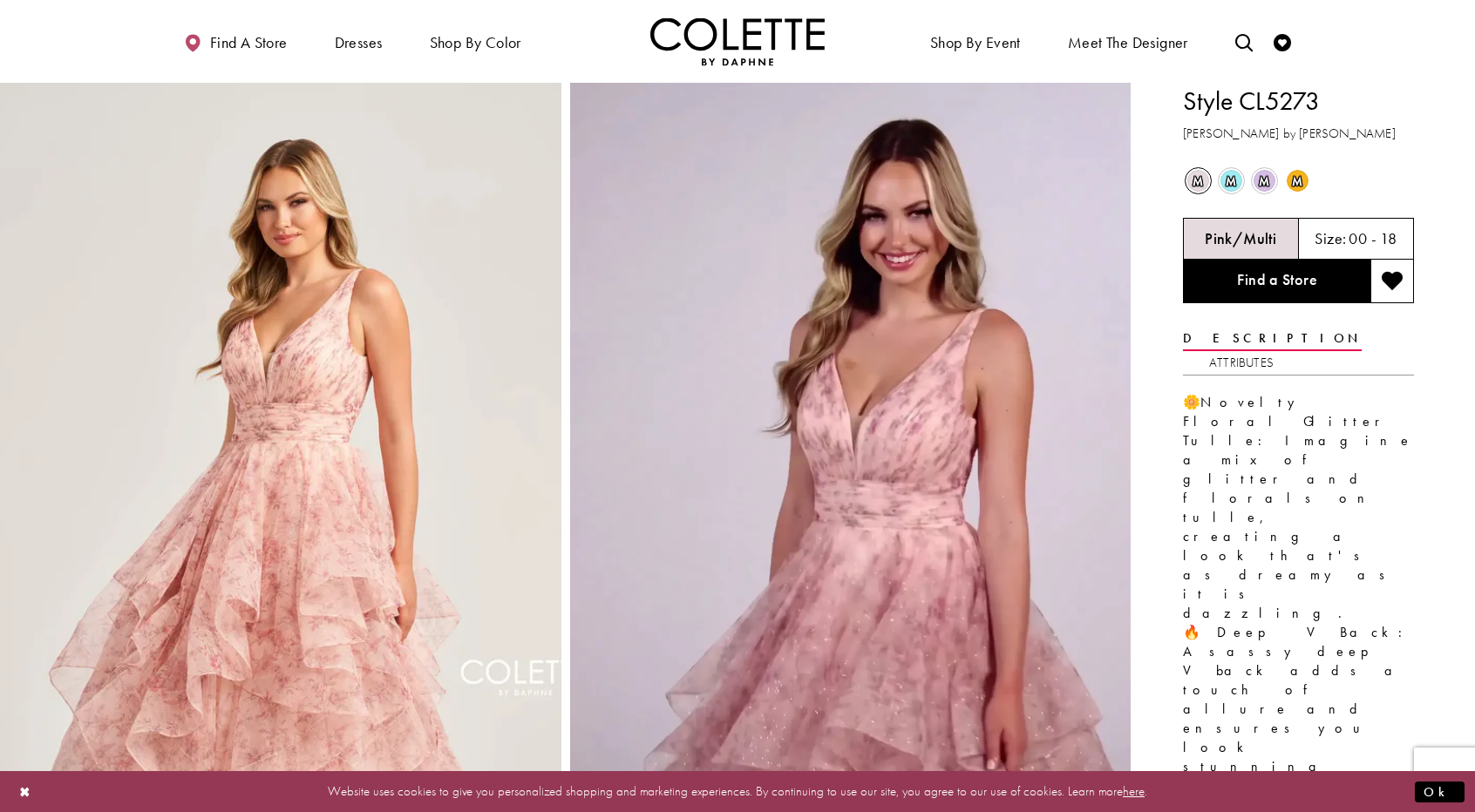
click at [1241, 177] on span "m" at bounding box center [1231, 181] width 22 height 22
